Goal: Task Accomplishment & Management: Complete application form

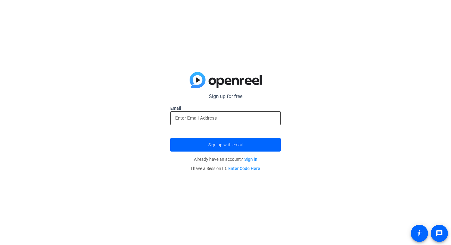
click at [226, 121] on input "email" at bounding box center [225, 117] width 101 height 7
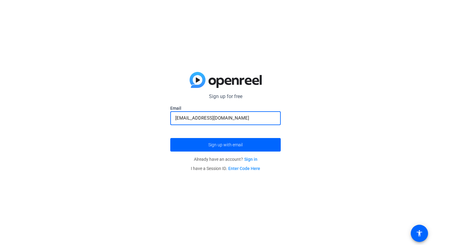
type input "[EMAIL_ADDRESS][DOMAIN_NAME]"
click at [170, 138] on button "Sign up with email" at bounding box center [225, 145] width 111 height 14
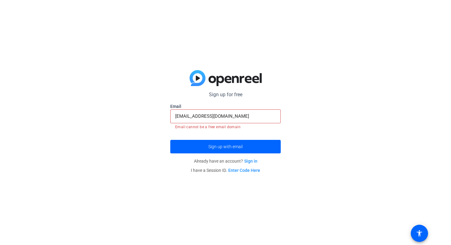
click at [250, 108] on label "Email" at bounding box center [225, 106] width 111 height 6
click at [250, 116] on input "[EMAIL_ADDRESS][DOMAIN_NAME]" at bounding box center [225, 115] width 101 height 7
click at [250, 117] on input "[EMAIL_ADDRESS][DOMAIN_NAME]" at bounding box center [225, 115] width 101 height 7
click at [254, 159] on link "Sign in" at bounding box center [250, 160] width 13 height 5
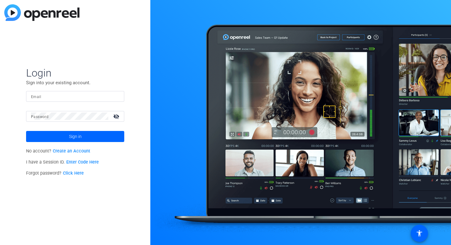
click at [76, 96] on input "Email" at bounding box center [75, 95] width 88 height 7
click at [82, 149] on link "Create an Account" at bounding box center [71, 150] width 37 height 5
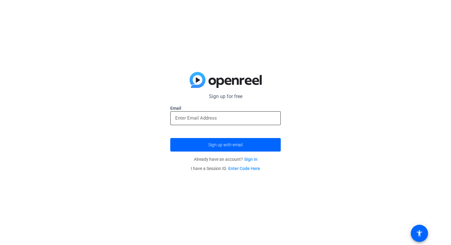
click at [230, 124] on div at bounding box center [225, 118] width 101 height 14
